Goal: Transaction & Acquisition: Purchase product/service

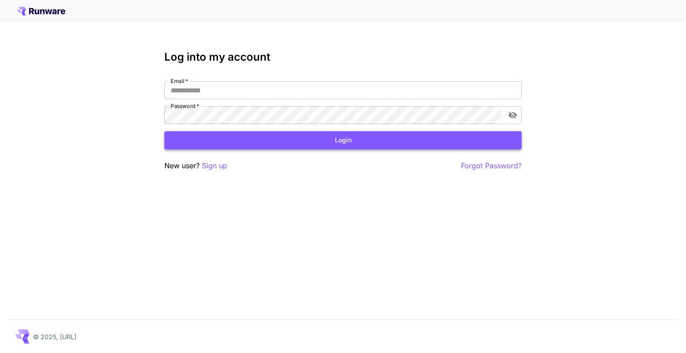
type input "**********"
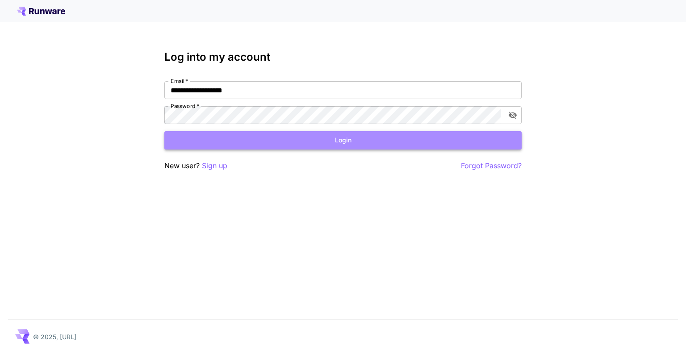
click at [343, 142] on button "Login" at bounding box center [342, 140] width 357 height 18
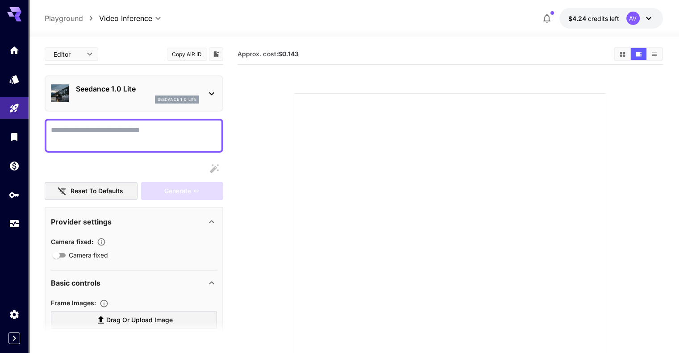
click at [648, 15] on icon at bounding box center [648, 18] width 11 height 11
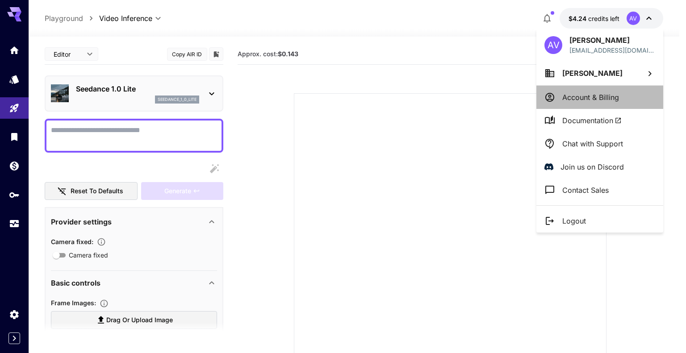
click at [595, 99] on p "Account & Billing" at bounding box center [590, 97] width 57 height 11
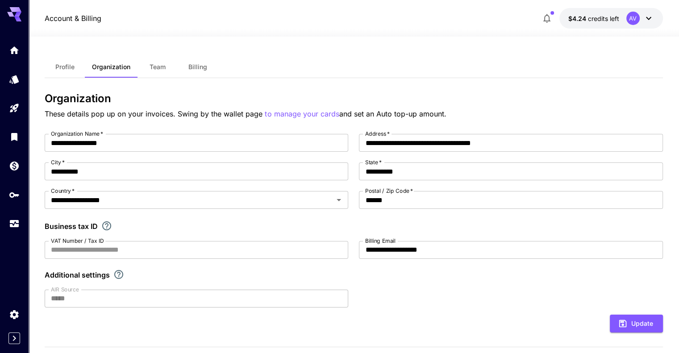
click at [204, 68] on span "Billing" at bounding box center [197, 67] width 19 height 8
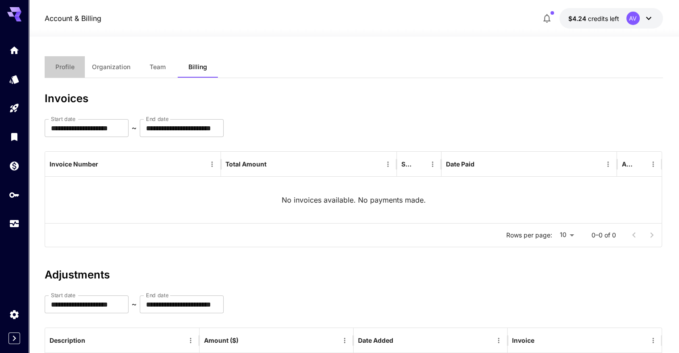
click at [71, 67] on span "Profile" at bounding box center [64, 67] width 19 height 8
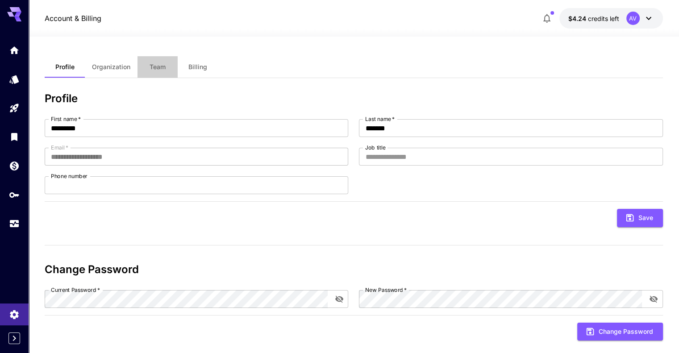
click at [158, 66] on span "Team" at bounding box center [158, 67] width 16 height 8
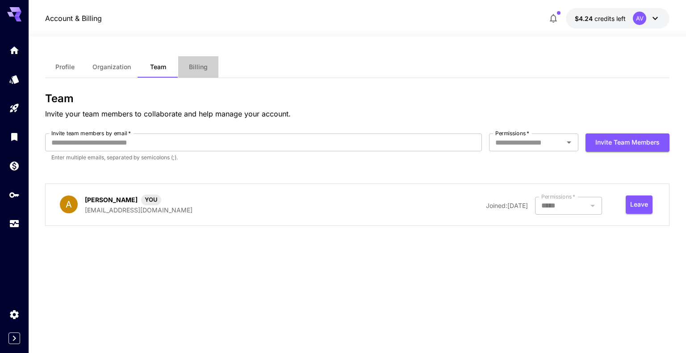
click at [200, 68] on span "Billing" at bounding box center [198, 67] width 19 height 8
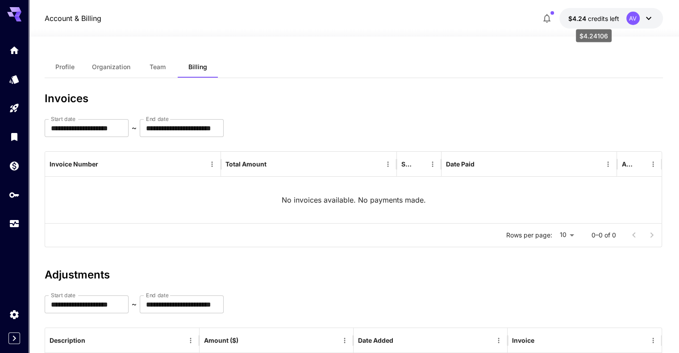
click at [571, 17] on span "$4.24" at bounding box center [578, 19] width 20 height 8
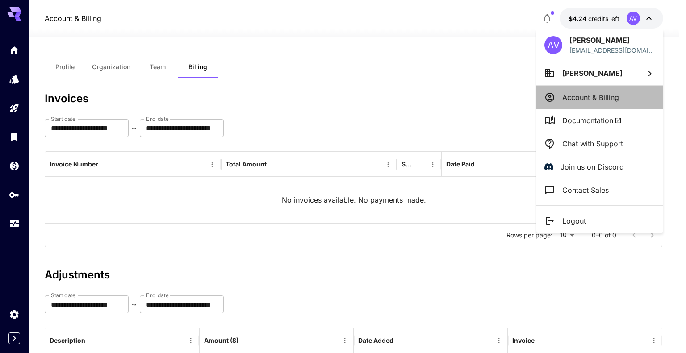
click at [579, 97] on p "Account & Billing" at bounding box center [590, 97] width 57 height 11
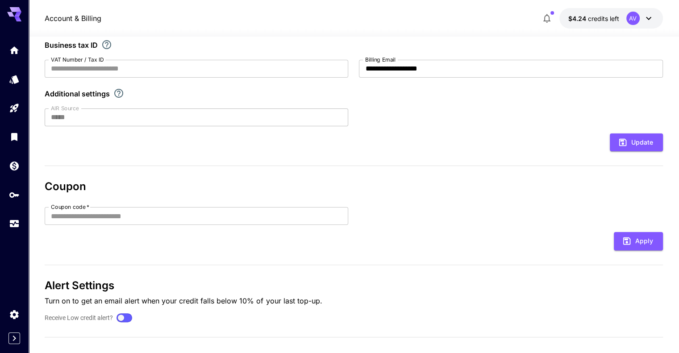
scroll to position [192, 0]
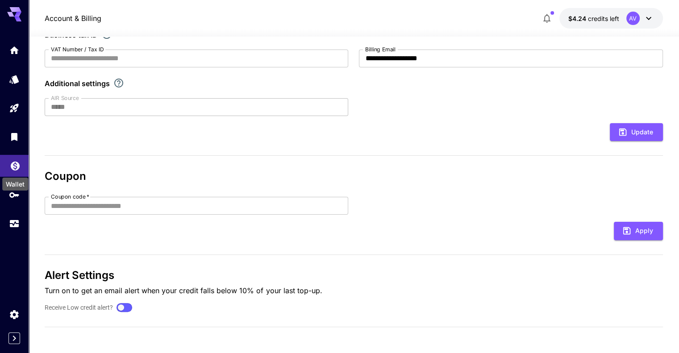
click at [15, 168] on icon "Wallet" at bounding box center [15, 163] width 11 height 11
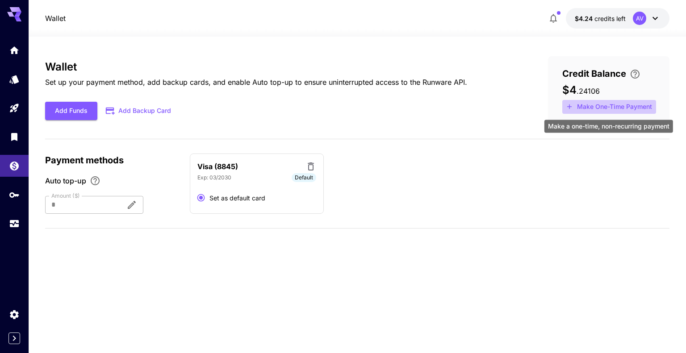
click at [593, 107] on button "Make One-Time Payment" at bounding box center [609, 107] width 94 height 14
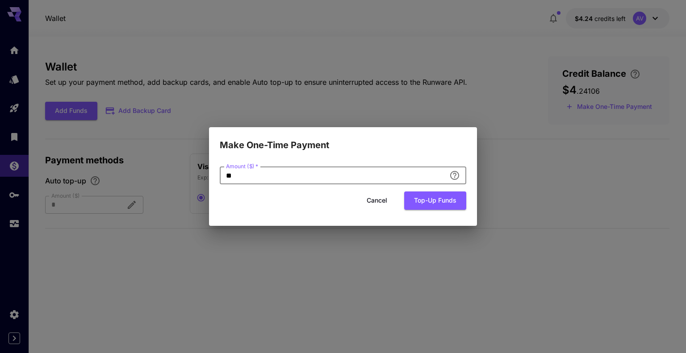
drag, startPoint x: 238, startPoint y: 173, endPoint x: 222, endPoint y: 175, distance: 16.6
click at [222, 175] on input "**" at bounding box center [333, 176] width 226 height 18
type input "**"
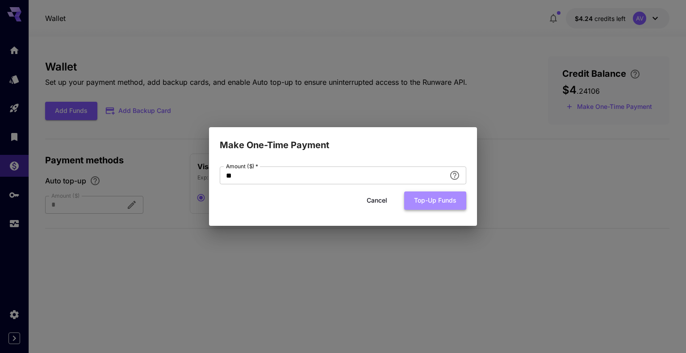
click at [429, 202] on button "Top-up funds" at bounding box center [435, 201] width 62 height 18
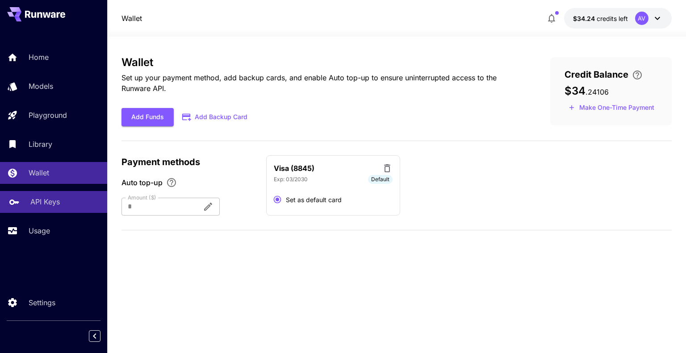
click at [44, 201] on p "API Keys" at bounding box center [44, 201] width 29 height 11
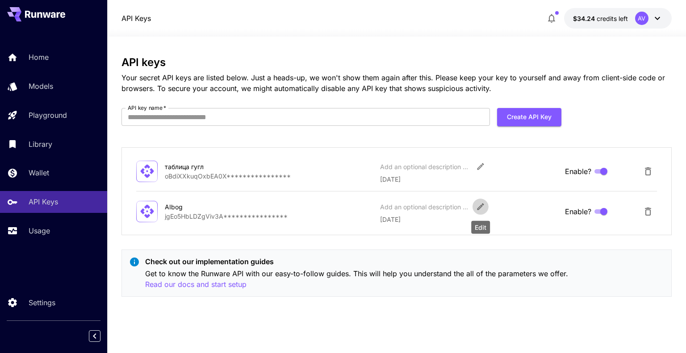
click at [480, 205] on icon "Edit" at bounding box center [480, 206] width 9 height 9
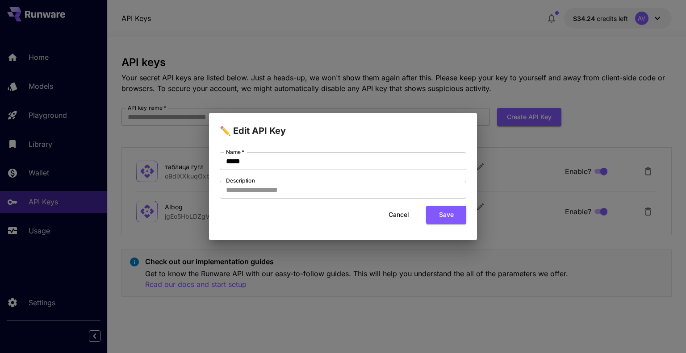
click at [397, 217] on button "Cancel" at bounding box center [399, 215] width 40 height 18
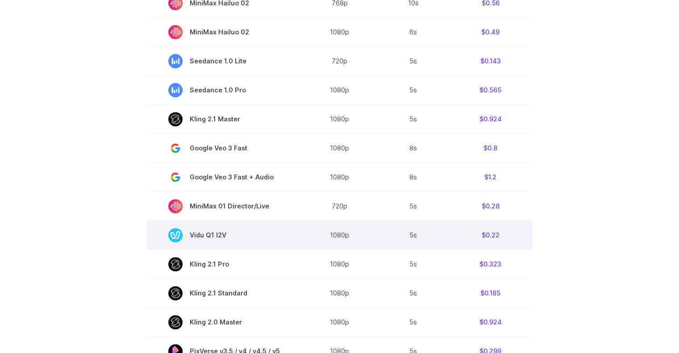
scroll to position [402, 0]
